Goal: Navigation & Orientation: Understand site structure

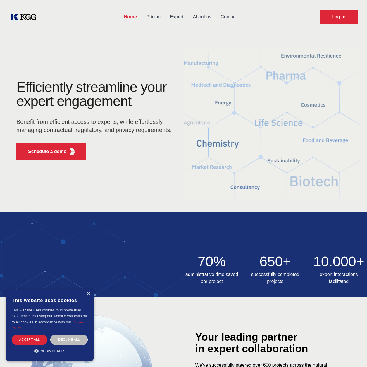
scroll to position [219, 0]
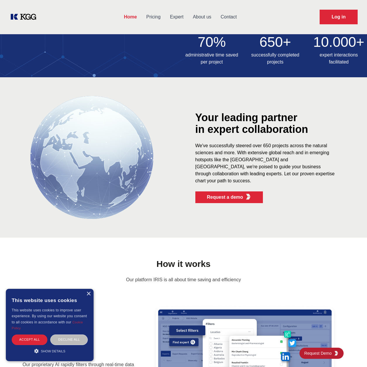
click at [88, 297] on div "× This website uses cookies This website uses cookies to improve user experienc…" at bounding box center [50, 325] width 88 height 72
click at [88, 295] on div "×" at bounding box center [88, 293] width 4 height 4
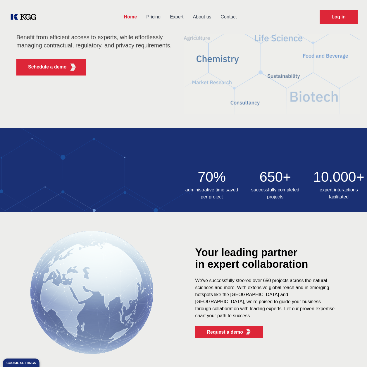
scroll to position [0, 0]
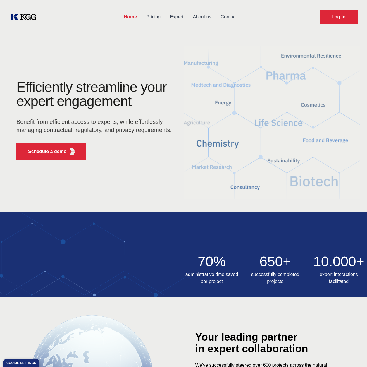
click at [203, 14] on link "About us" at bounding box center [202, 16] width 28 height 15
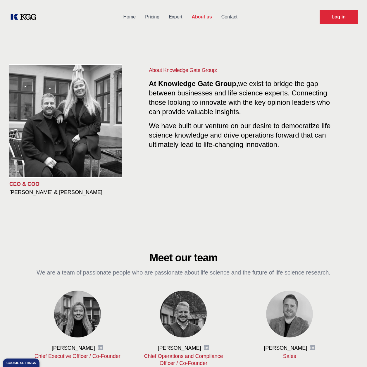
click at [135, 17] on link "Home" at bounding box center [130, 16] width 22 height 15
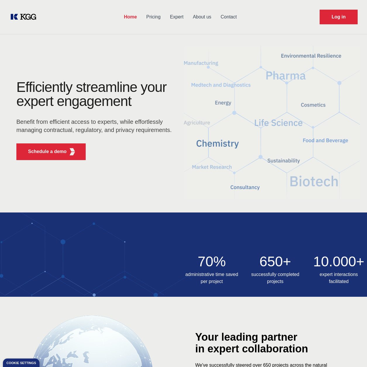
click at [205, 20] on link "About us" at bounding box center [202, 16] width 28 height 15
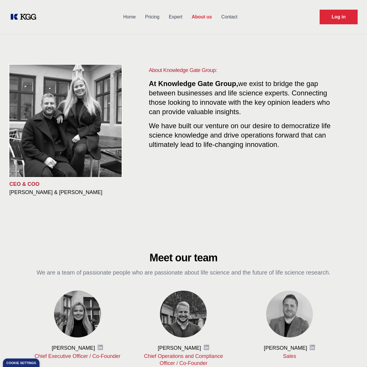
click at [126, 15] on link "Home" at bounding box center [130, 16] width 22 height 15
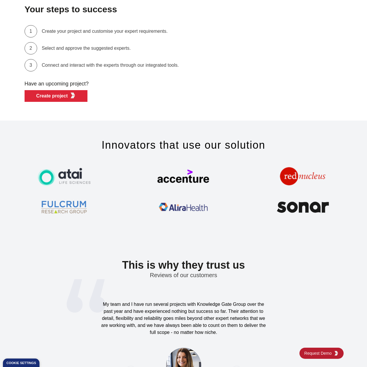
scroll to position [1764, 0]
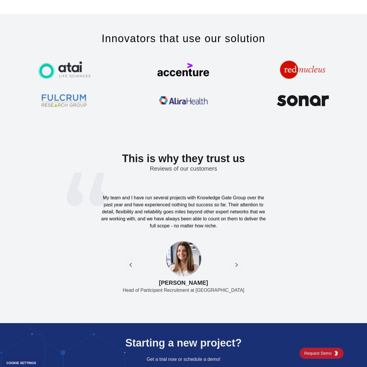
click at [154, 91] on div at bounding box center [183, 100] width 119 height 29
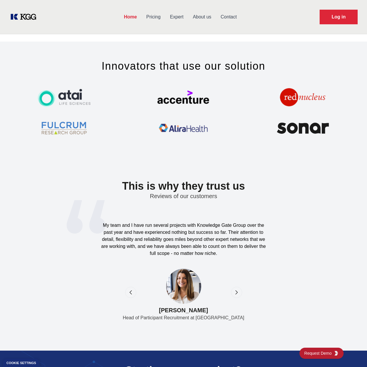
scroll to position [1692, 0]
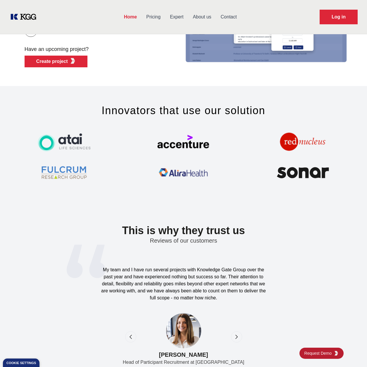
click at [172, 148] on img at bounding box center [183, 142] width 53 height 26
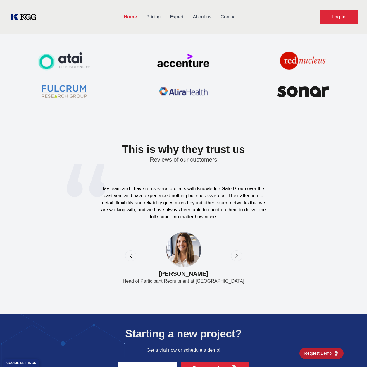
scroll to position [1732, 0]
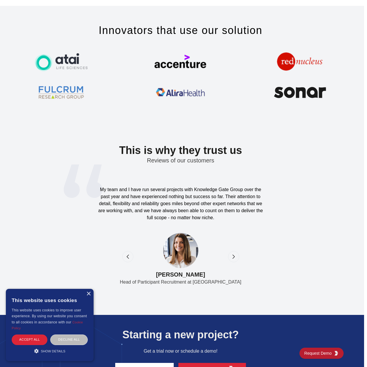
scroll to position [1809, 3]
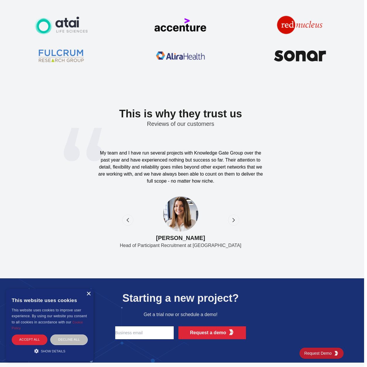
click at [88, 294] on div "×" at bounding box center [88, 293] width 4 height 4
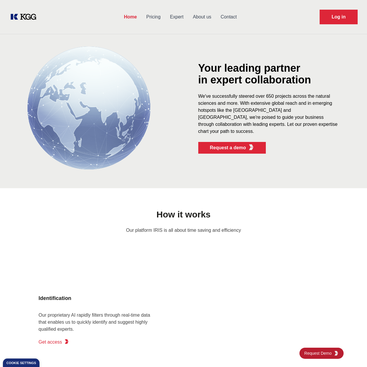
scroll to position [0, 0]
